Goal: Transaction & Acquisition: Purchase product/service

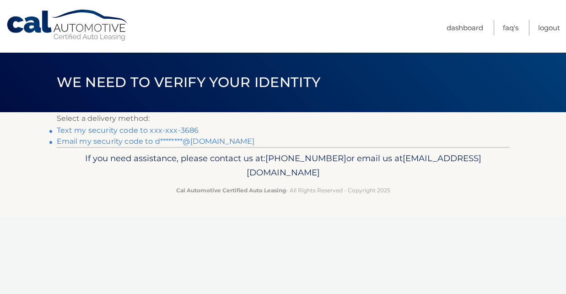
click at [132, 130] on link "Text my security code to xxx-xxx-3686" at bounding box center [128, 130] width 142 height 9
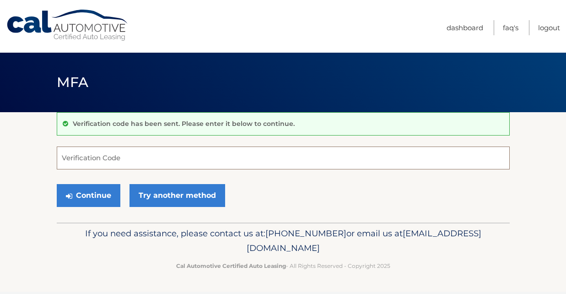
click at [128, 159] on input "Verification Code" at bounding box center [283, 157] width 453 height 23
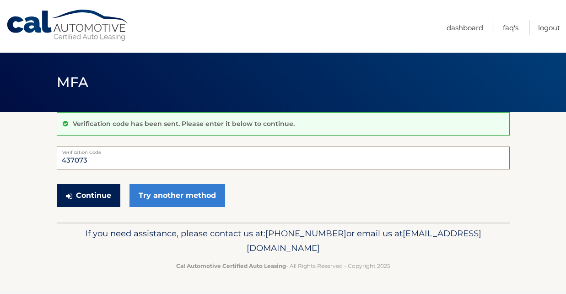
type input "437073"
click at [110, 195] on button "Continue" at bounding box center [89, 195] width 64 height 23
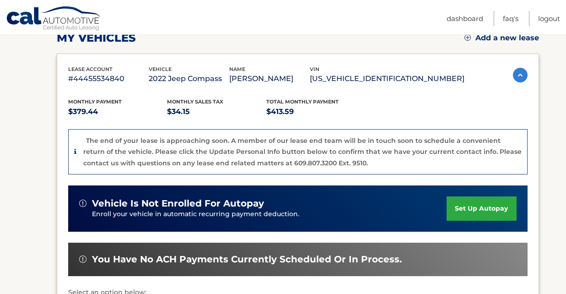
scroll to position [224, 0]
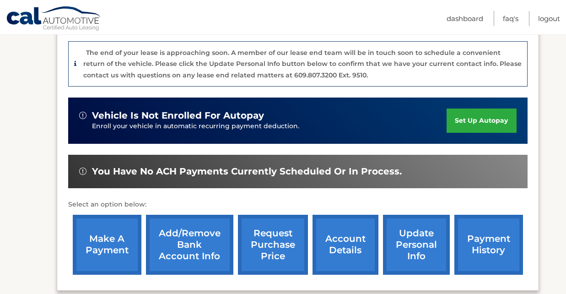
click at [113, 248] on link "make a payment" at bounding box center [107, 245] width 69 height 60
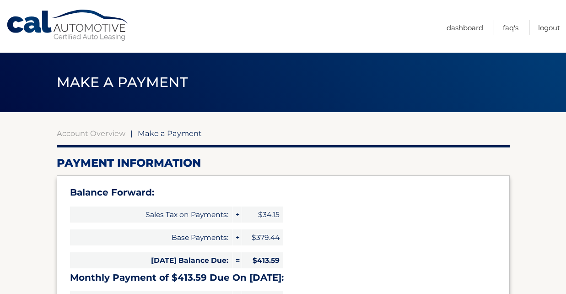
select select "YjFkMDc0Y2MtYjBkNi00OGZiLTk3NWUtYzk2ODFlMTcwY2Q1"
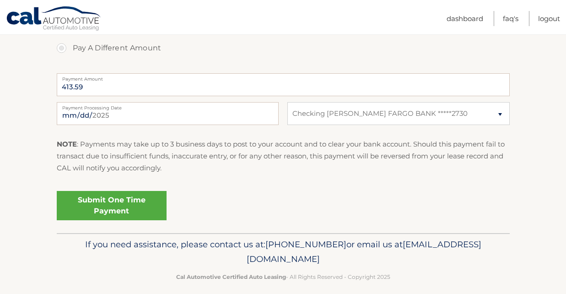
scroll to position [416, 0]
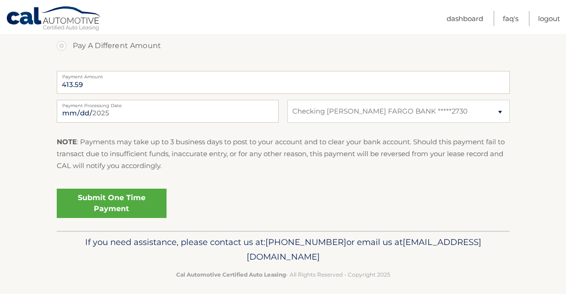
click at [120, 211] on link "Submit One Time Payment" at bounding box center [112, 203] width 110 height 29
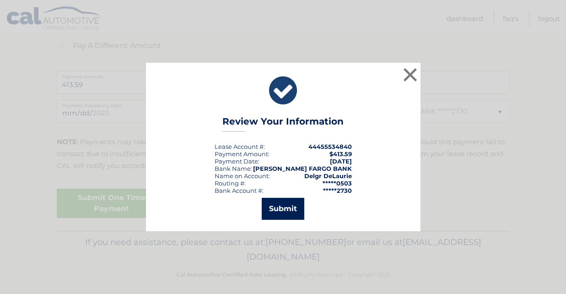
click at [288, 209] on button "Submit" at bounding box center [283, 209] width 43 height 22
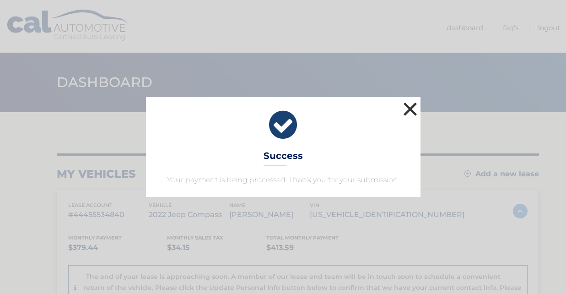
click at [412, 108] on button "×" at bounding box center [410, 109] width 18 height 18
